Goal: Obtain resource: Download file/media

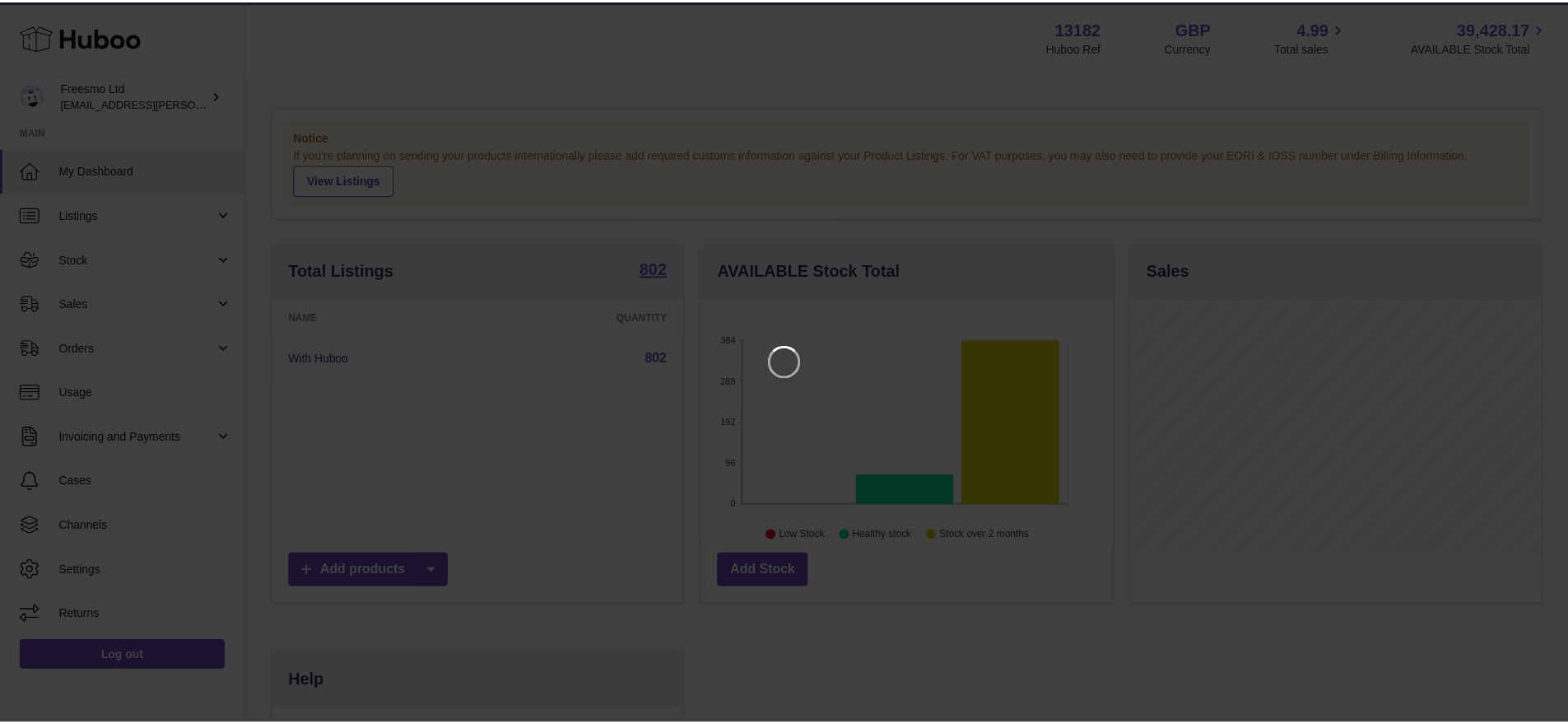
scroll to position [257, 415]
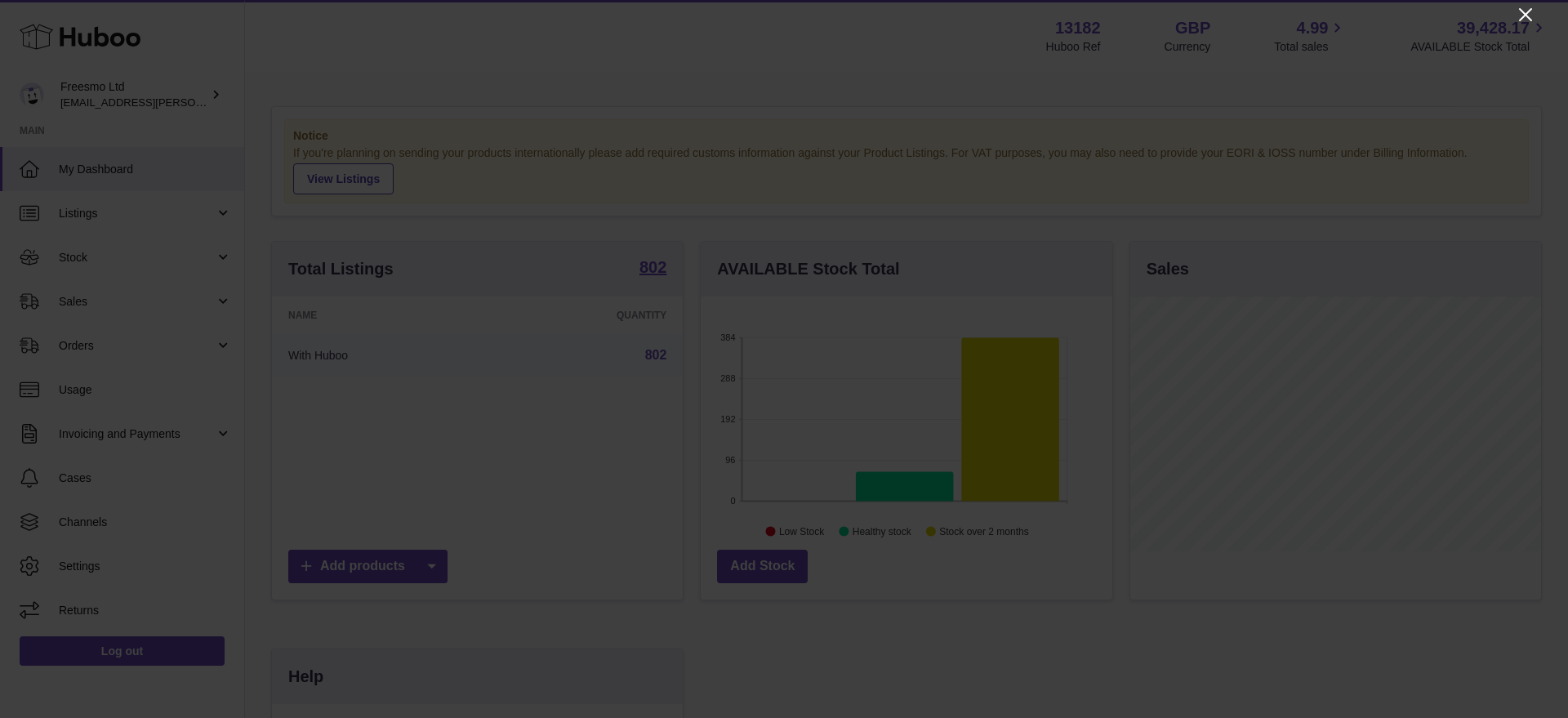
click at [1524, 14] on icon "Close" at bounding box center [1525, 15] width 13 height 13
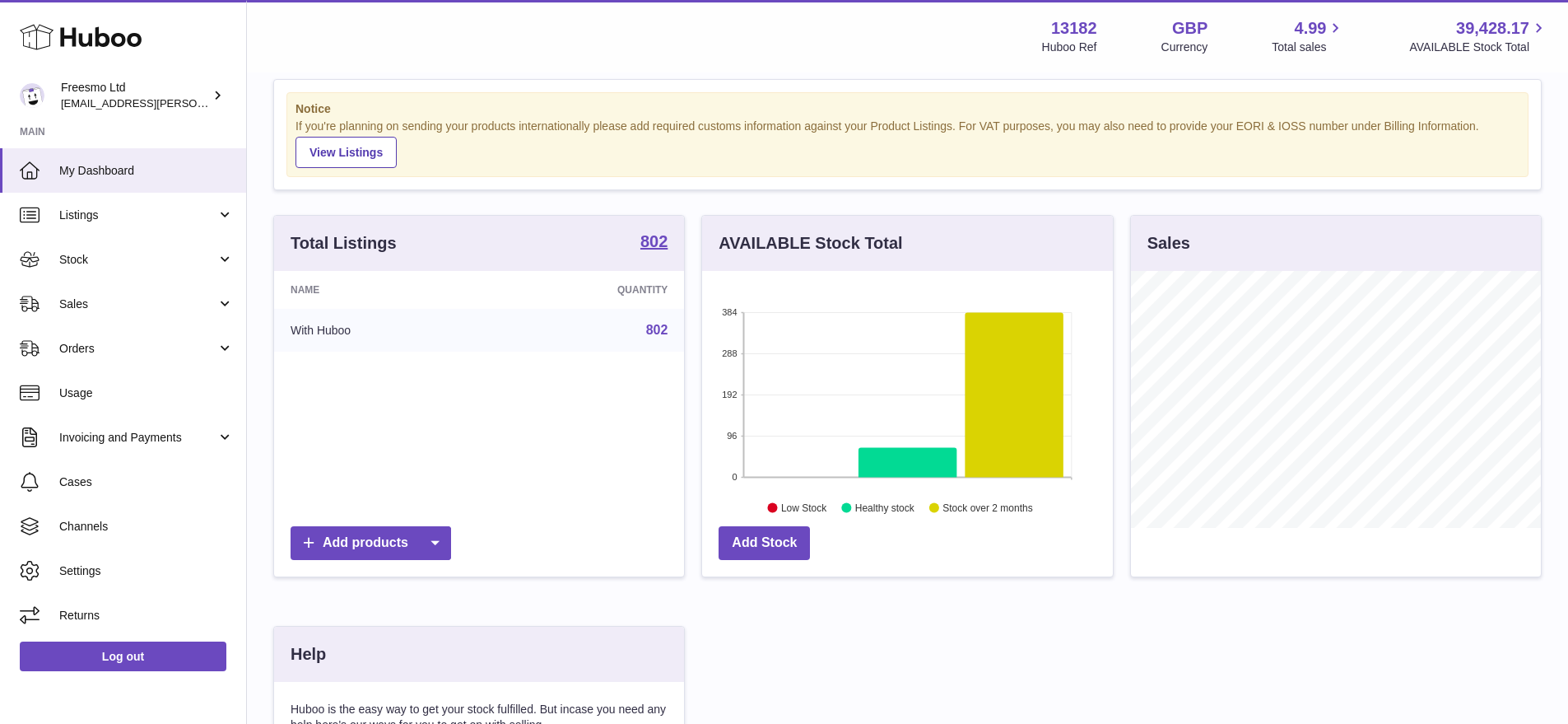
scroll to position [0, 0]
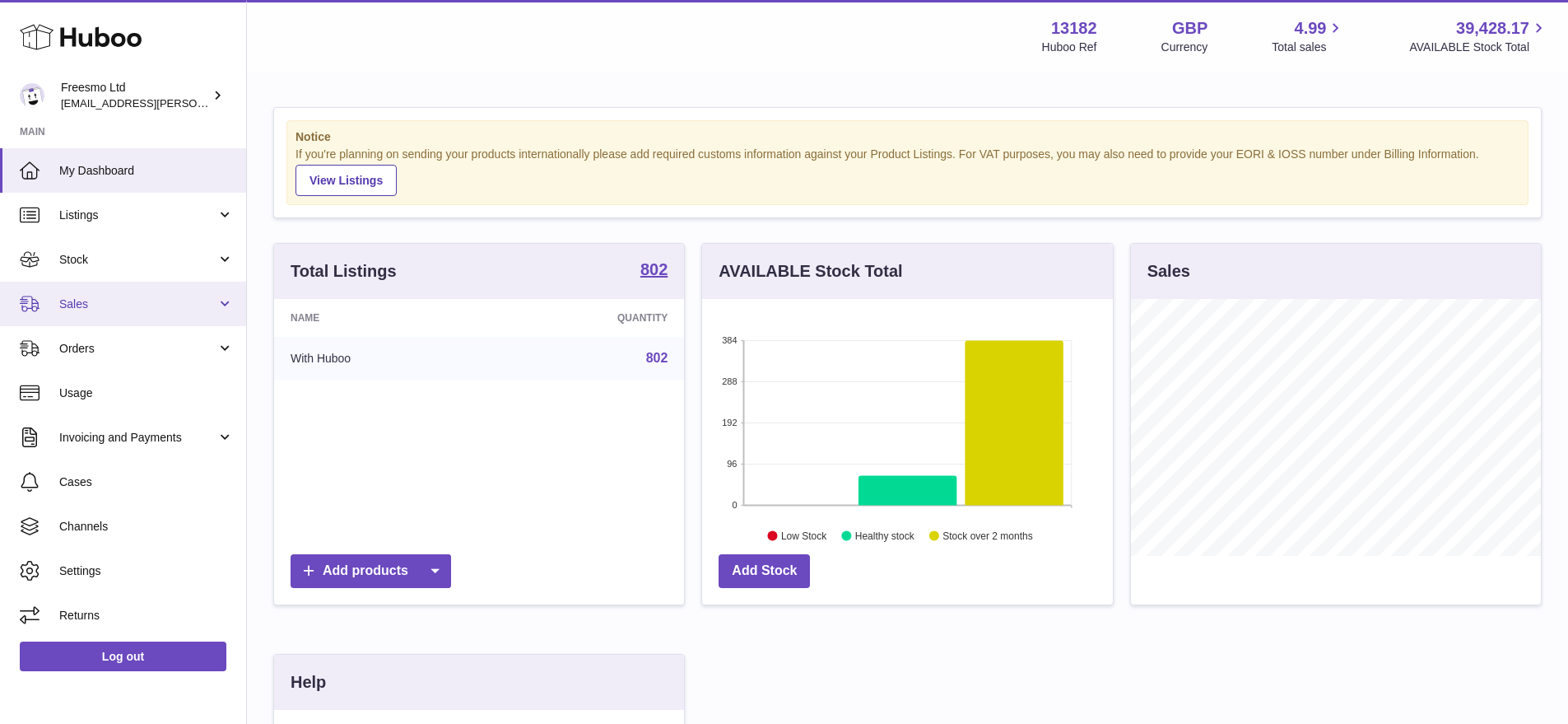
click at [133, 298] on span "Sales" at bounding box center [138, 304] width 157 height 16
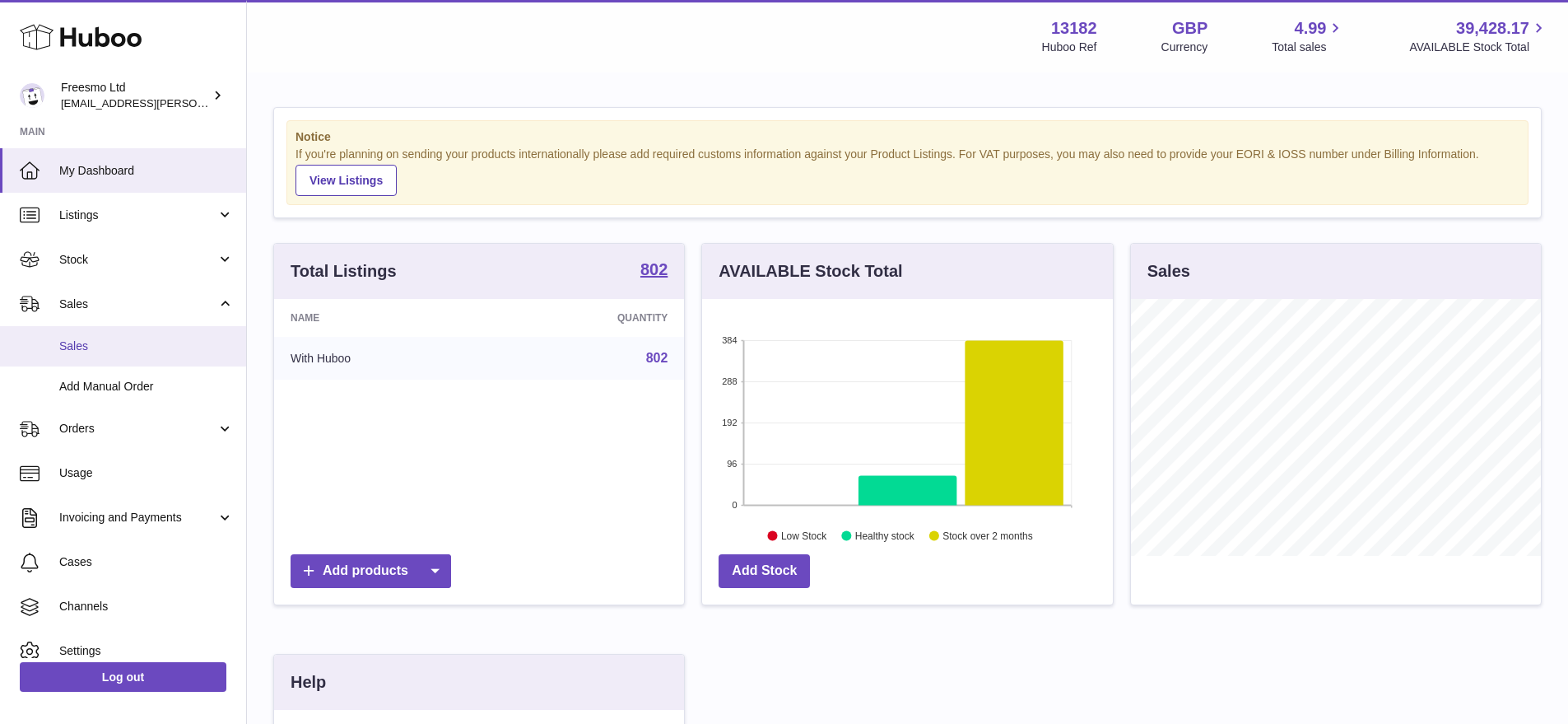
click at [114, 341] on span "Sales" at bounding box center [146, 346] width 174 height 16
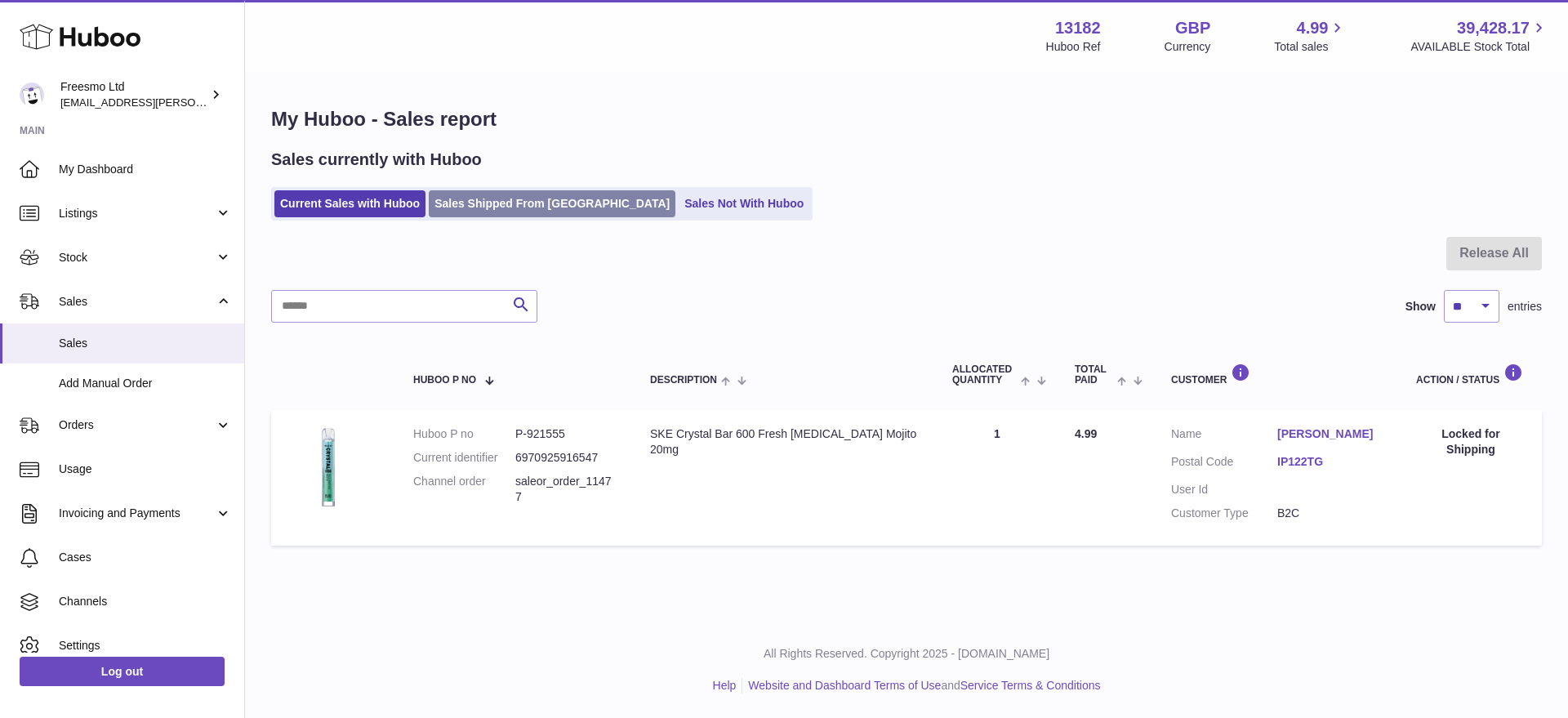
click at [502, 211] on link "Sales Shipped From [GEOGRAPHIC_DATA]" at bounding box center [551, 204] width 246 height 27
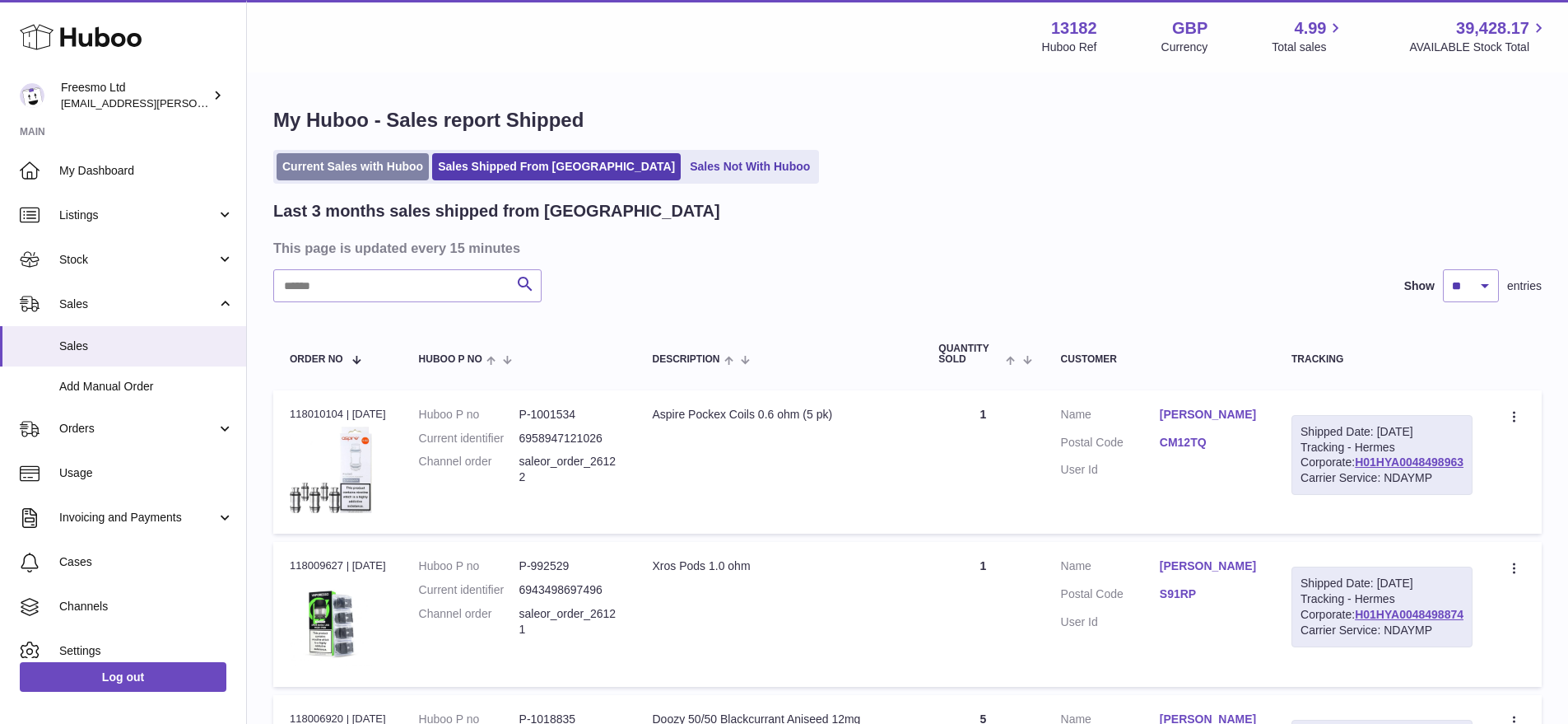
click at [329, 175] on link "Current Sales with Huboo" at bounding box center [352, 166] width 152 height 27
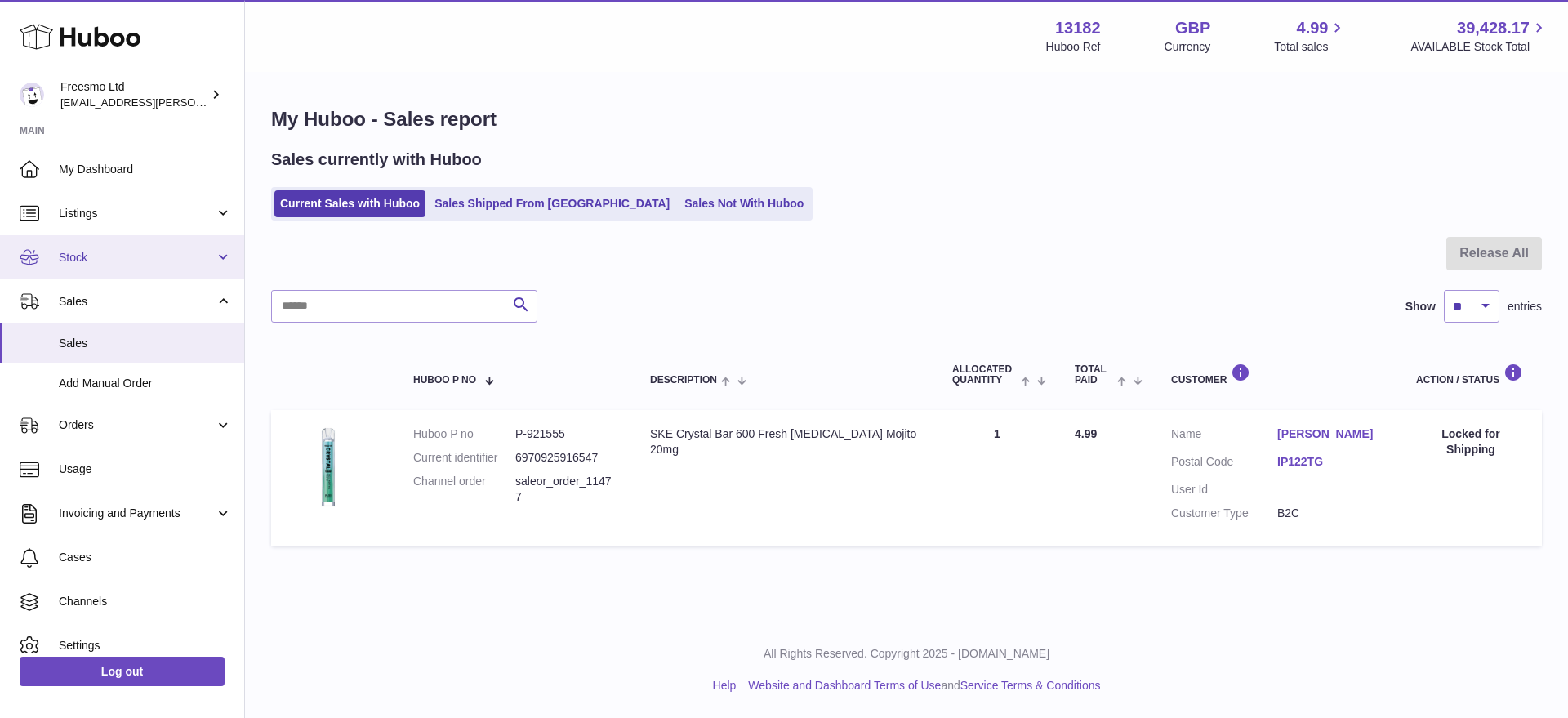
click at [59, 255] on span "Stock" at bounding box center [137, 258] width 156 height 16
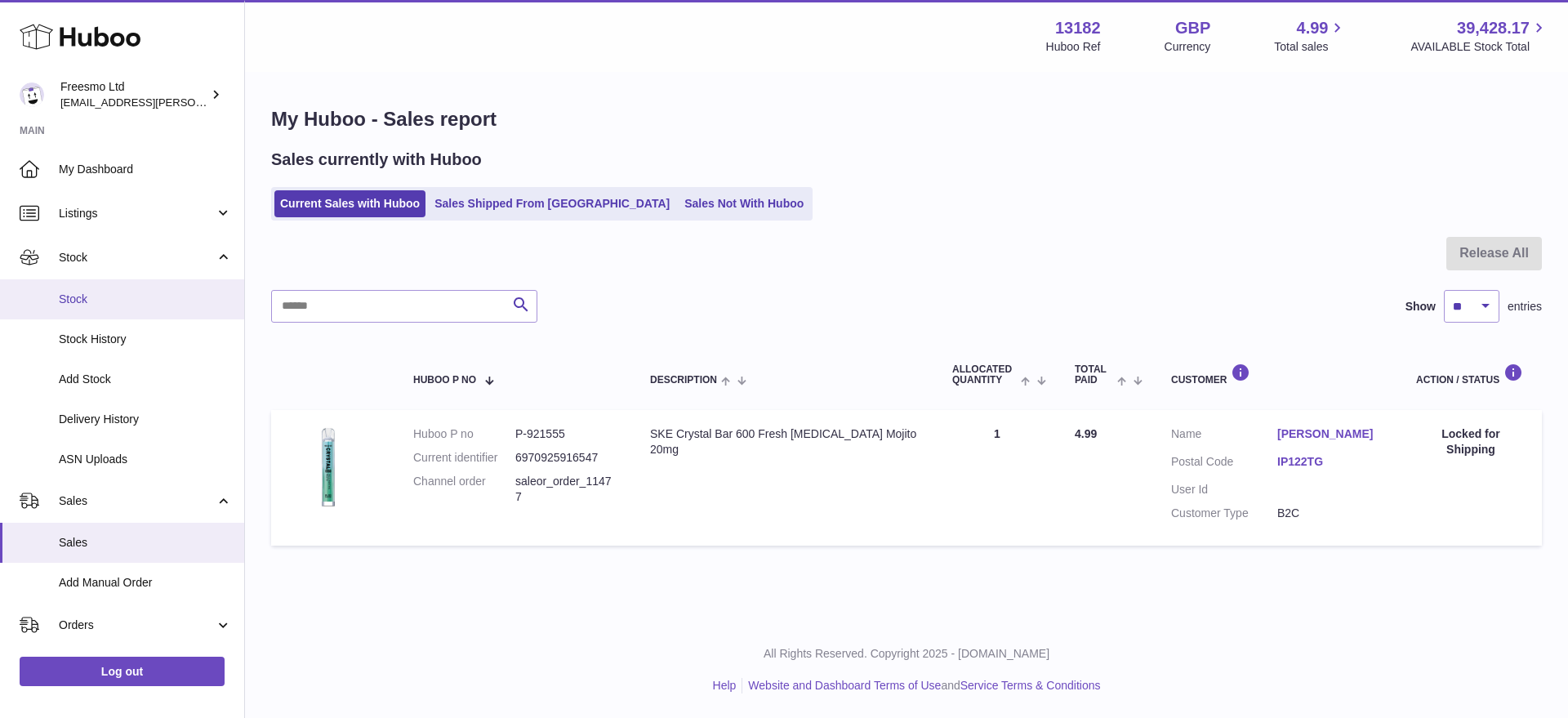
click at [73, 291] on span "Stock" at bounding box center [145, 299] width 173 height 16
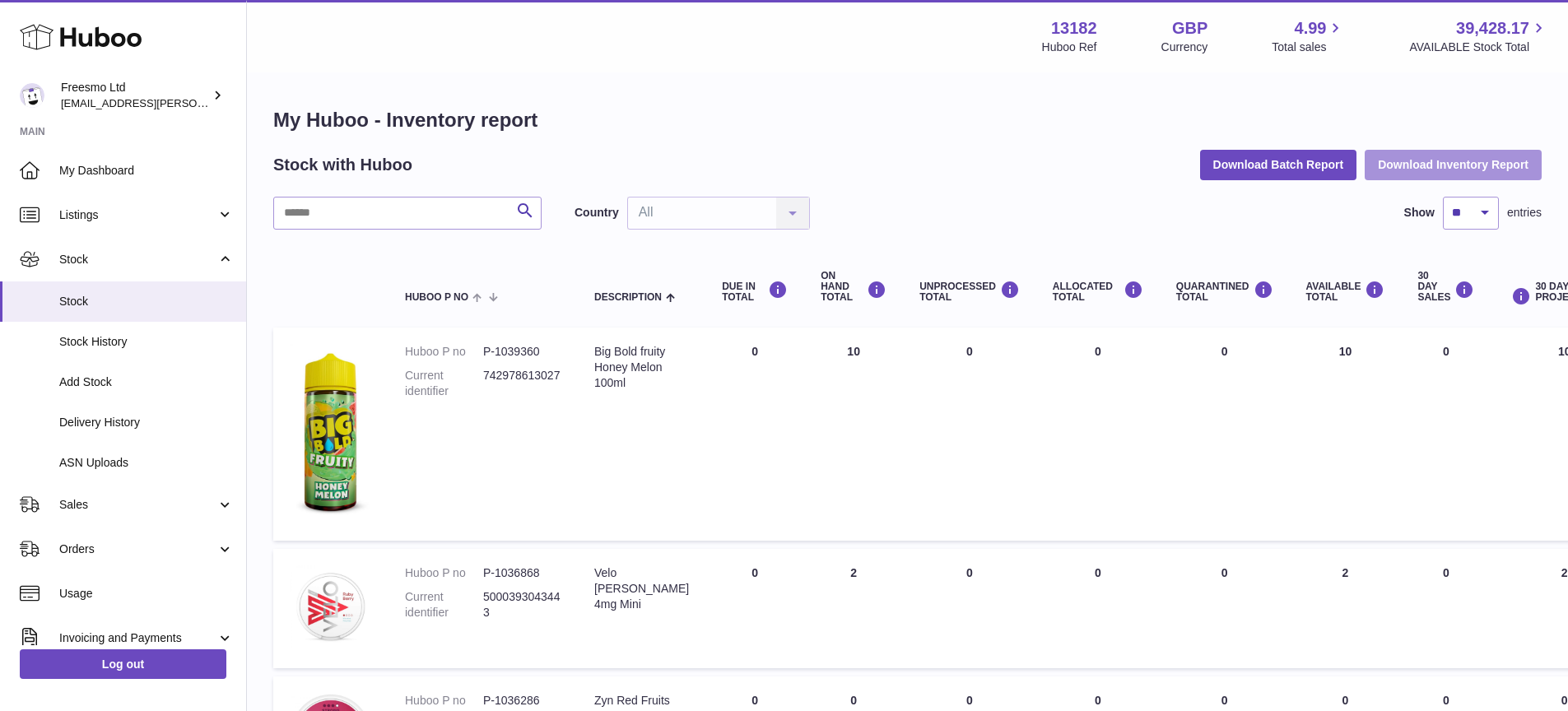
click at [1425, 165] on button "Download Inventory Report" at bounding box center [1453, 165] width 177 height 30
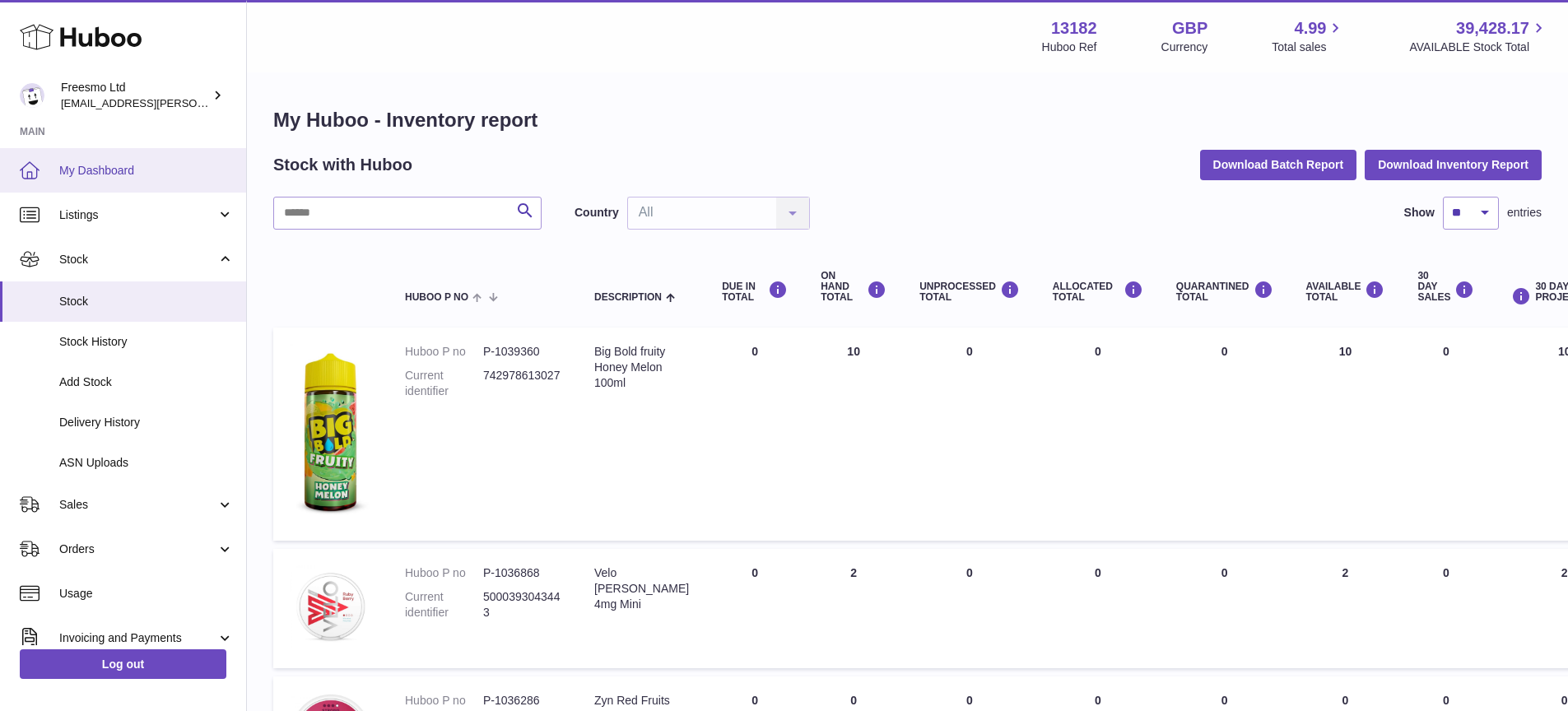
click at [129, 178] on span "My Dashboard" at bounding box center [146, 170] width 174 height 16
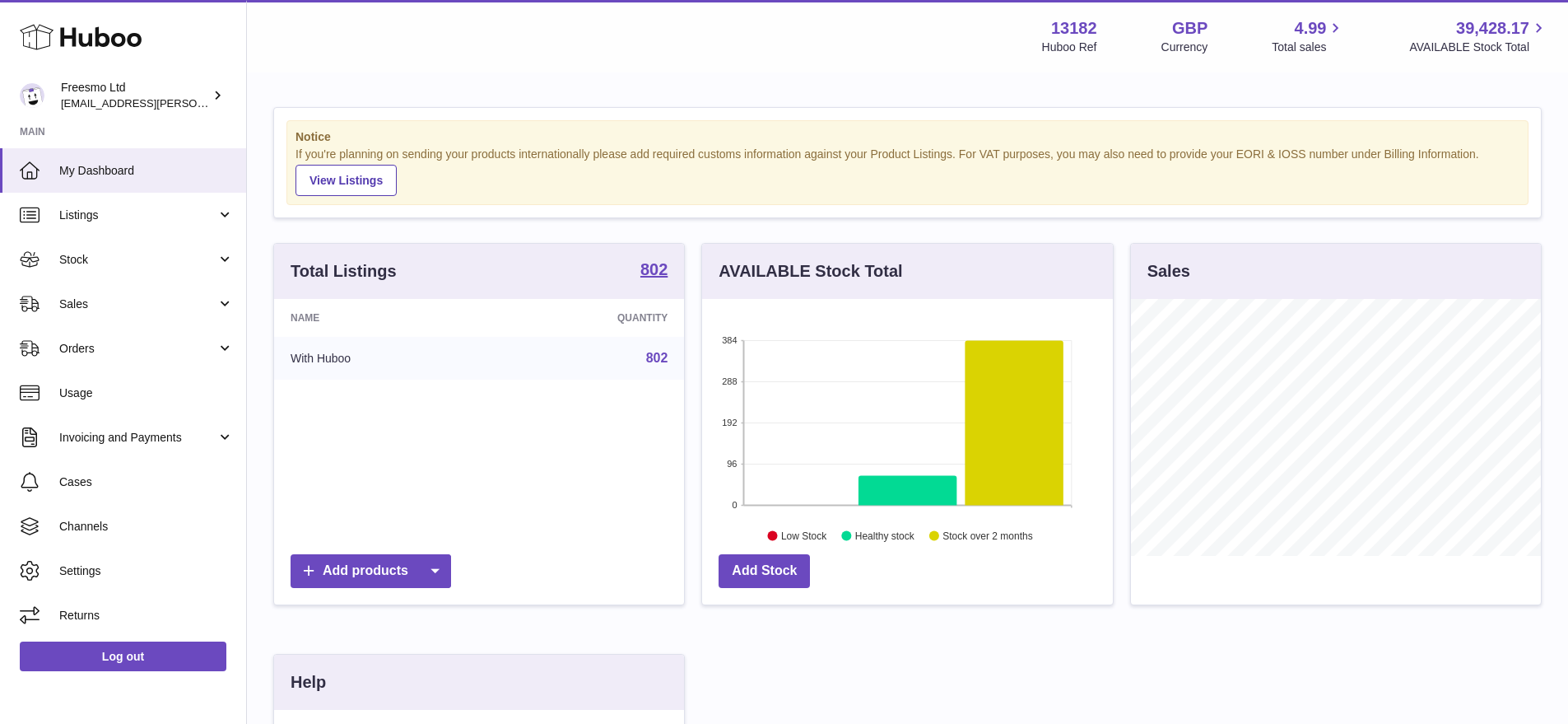
click at [1289, 266] on div "Sales" at bounding box center [1336, 271] width 410 height 55
click at [86, 297] on span "Sales" at bounding box center [138, 304] width 157 height 16
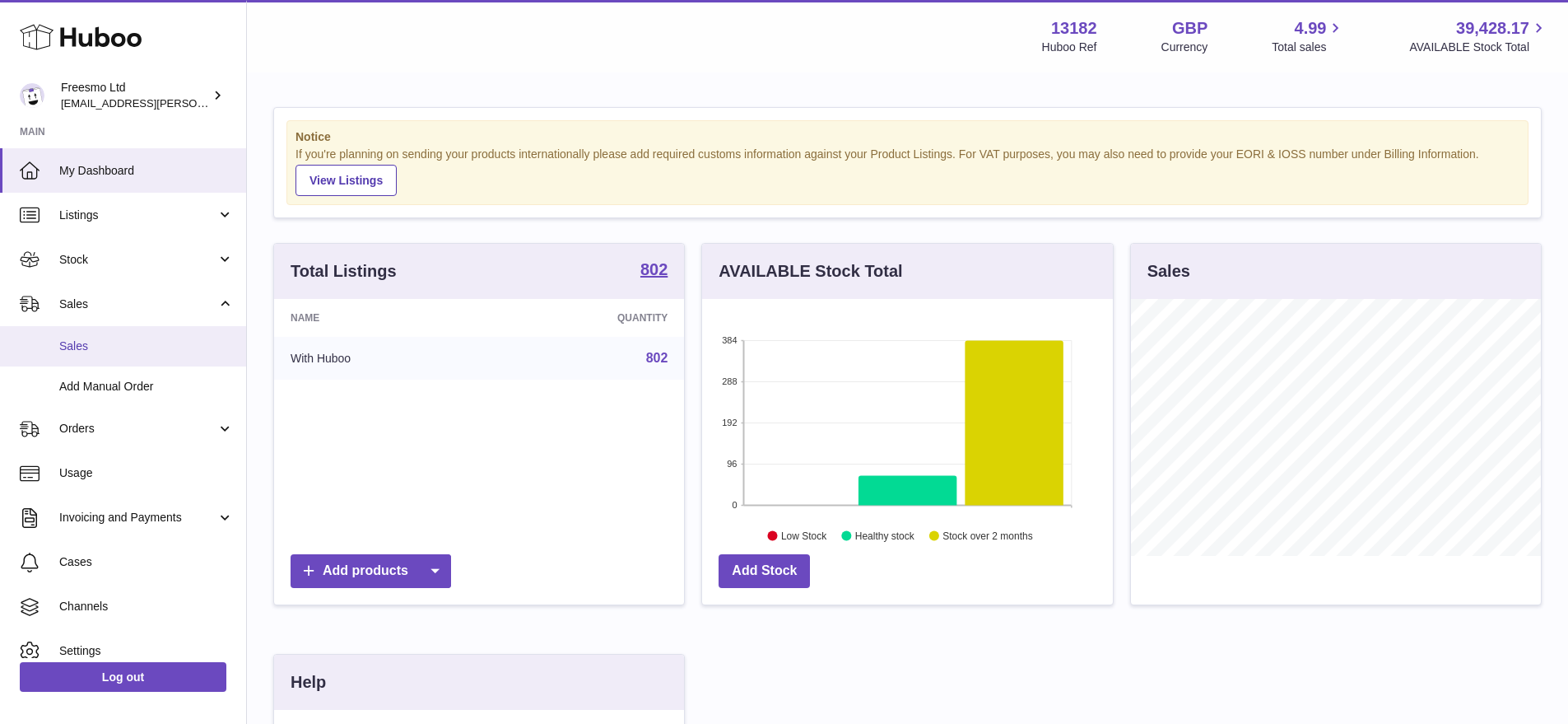
click at [82, 344] on span "Sales" at bounding box center [146, 346] width 174 height 16
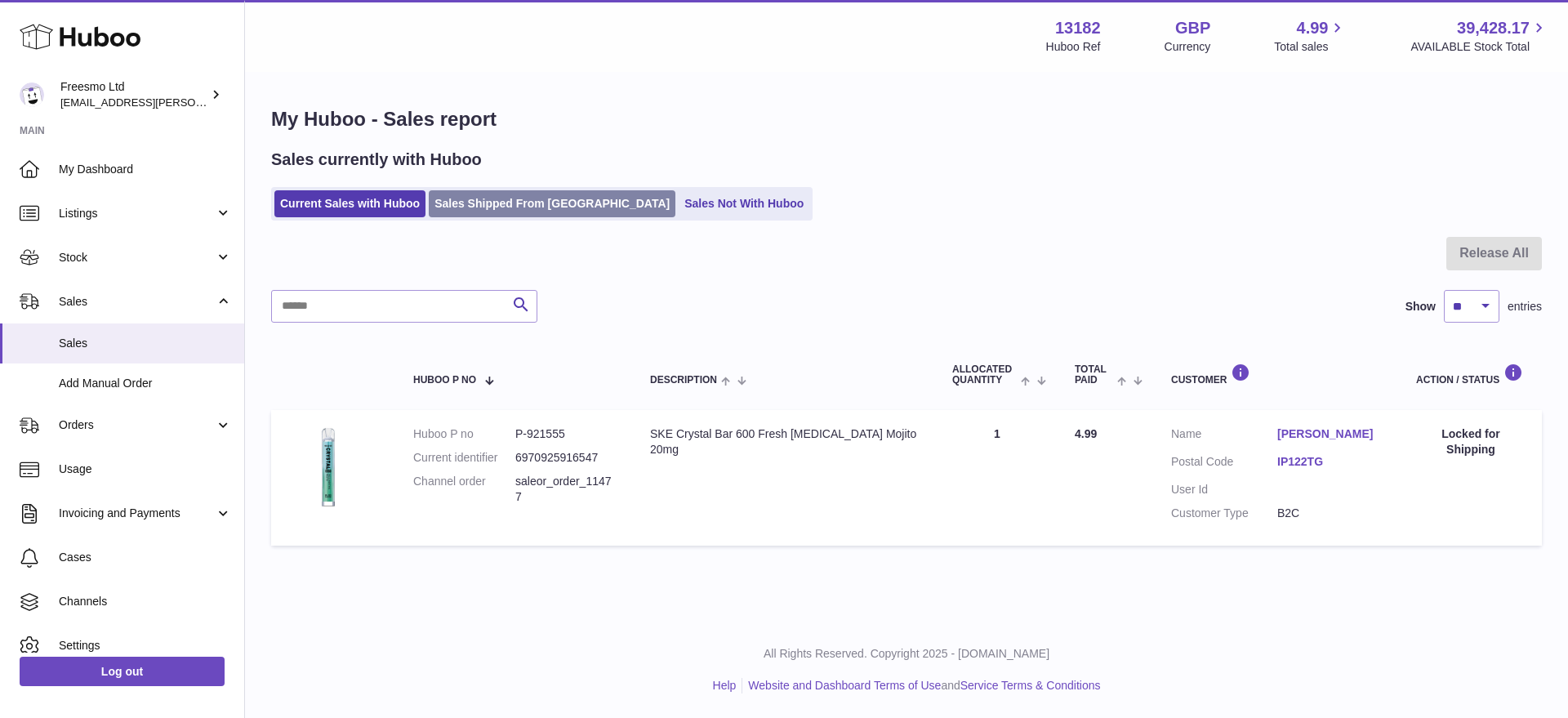
click at [514, 211] on link "Sales Shipped From Huboo" at bounding box center [551, 204] width 246 height 27
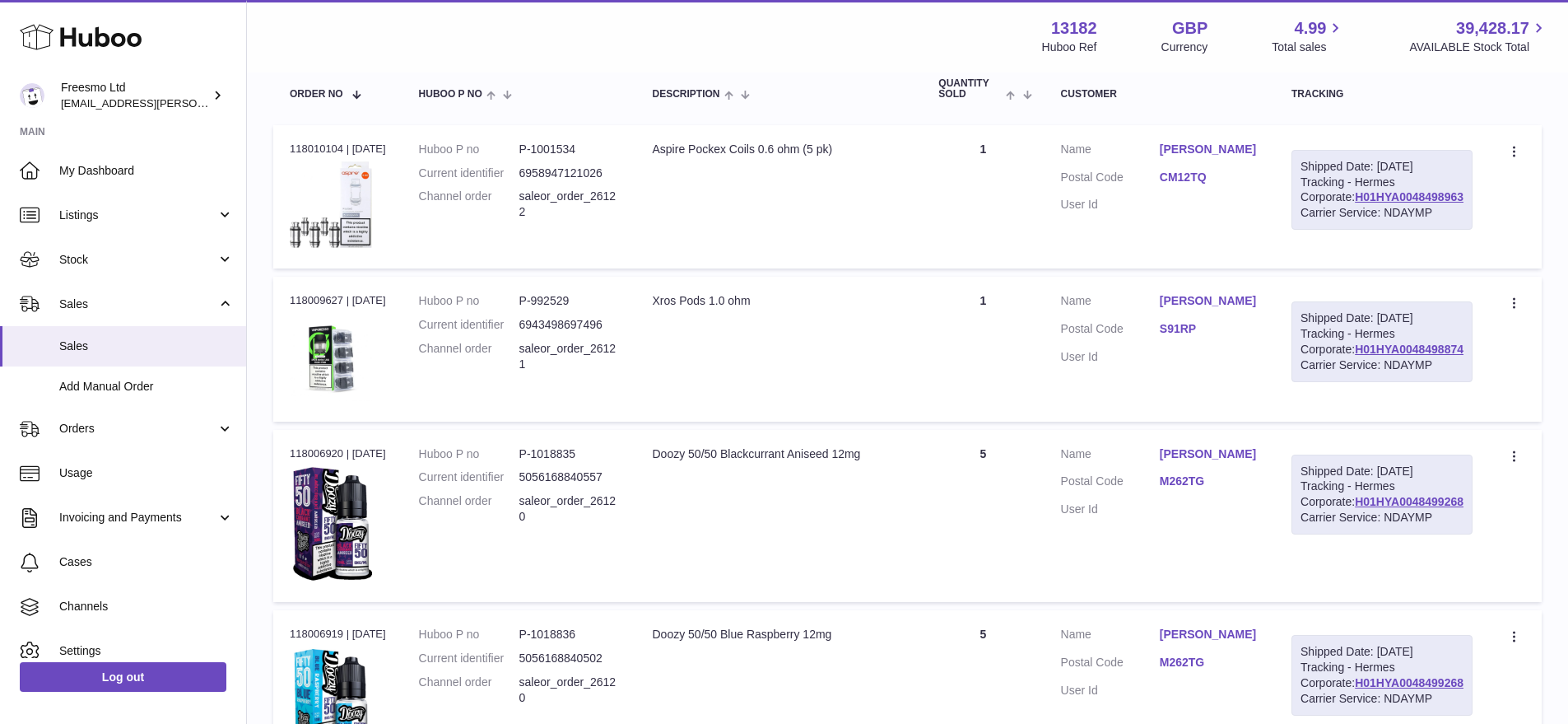
scroll to position [232, 0]
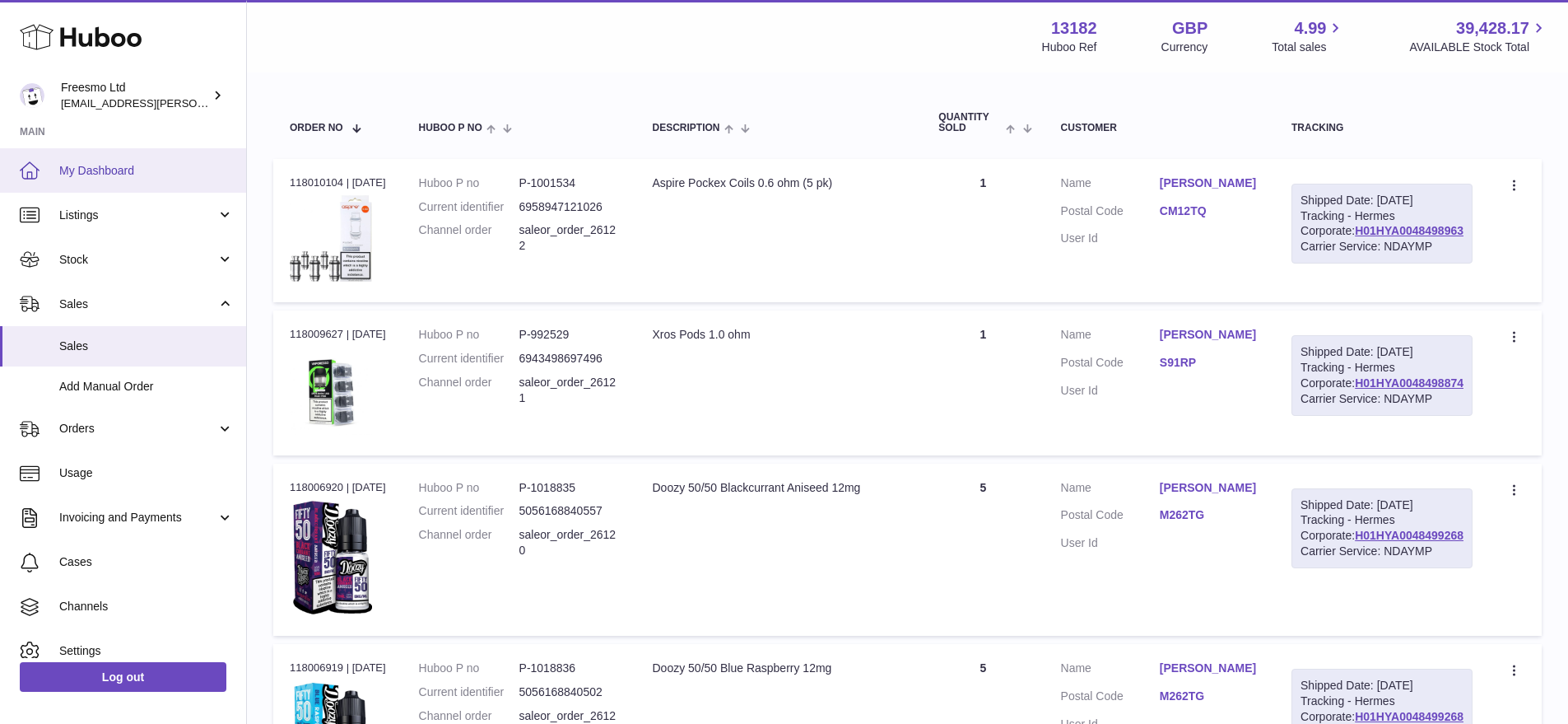
click at [110, 175] on span "My Dashboard" at bounding box center [146, 171] width 174 height 16
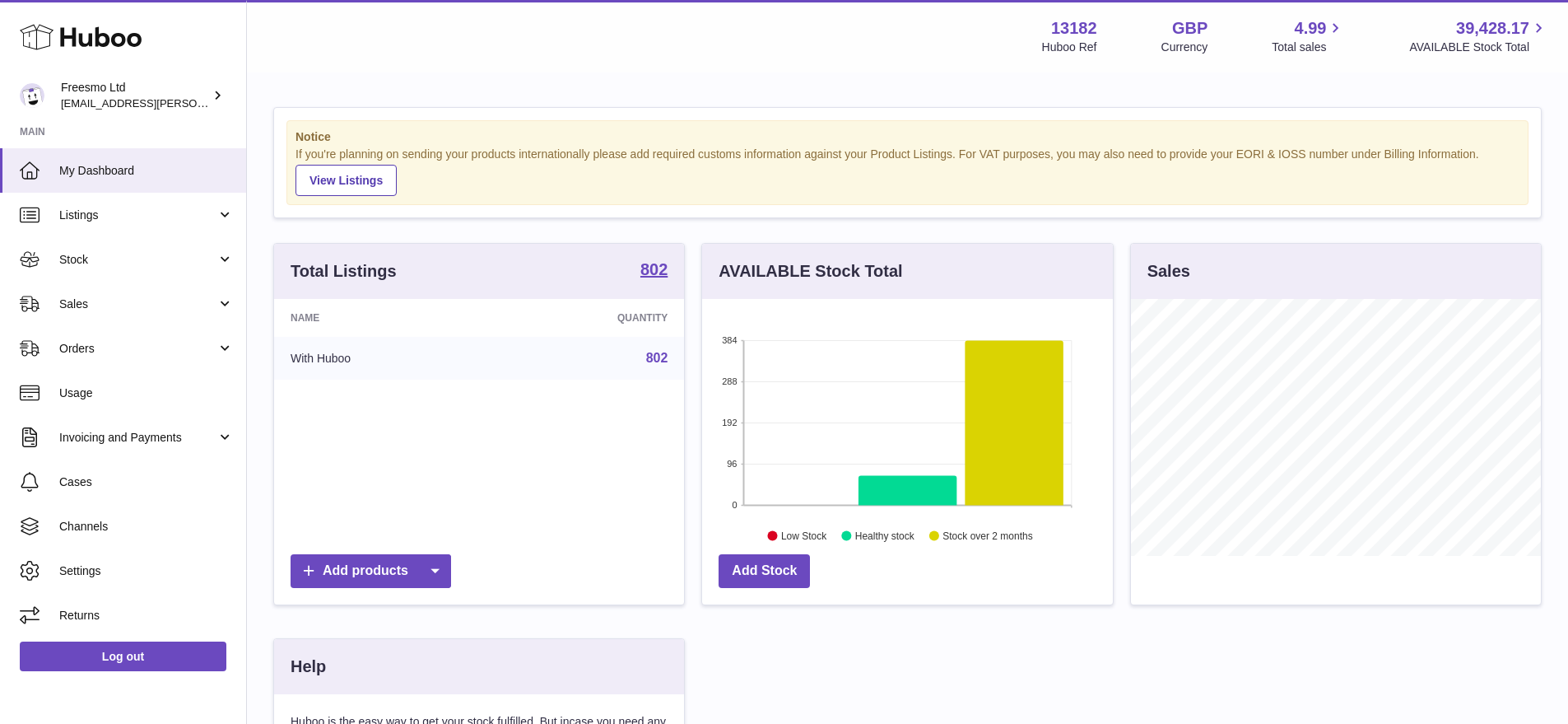
scroll to position [257, 411]
